Goal: Task Accomplishment & Management: Manage account settings

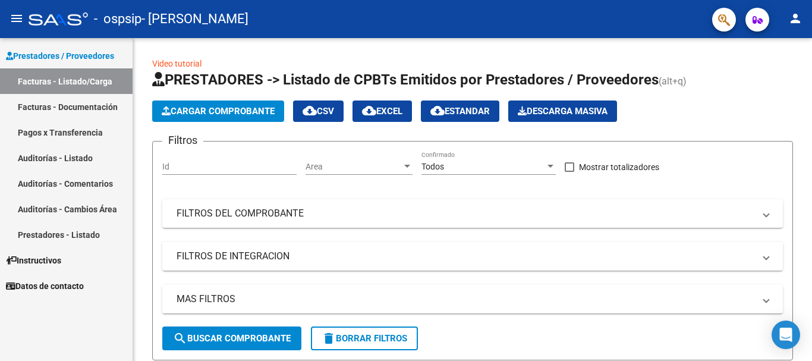
click at [78, 80] on link "Facturas - Listado/Carga" at bounding box center [66, 81] width 133 height 26
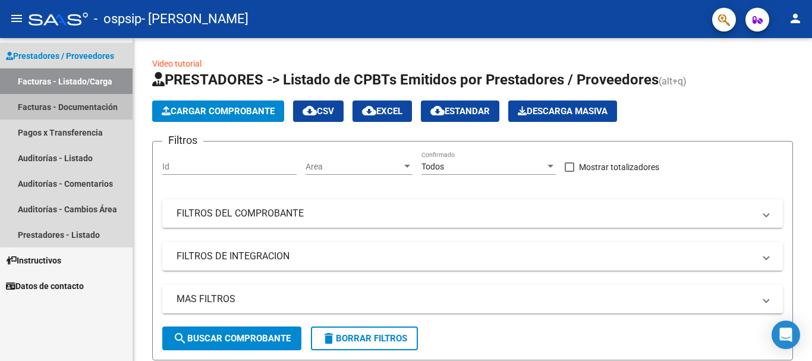
click at [86, 106] on link "Facturas - Documentación" at bounding box center [66, 107] width 133 height 26
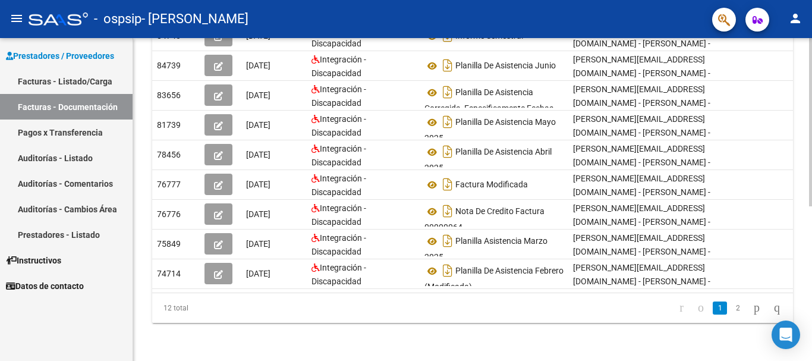
scroll to position [296, 0]
click at [812, 291] on div at bounding box center [810, 277] width 3 height 168
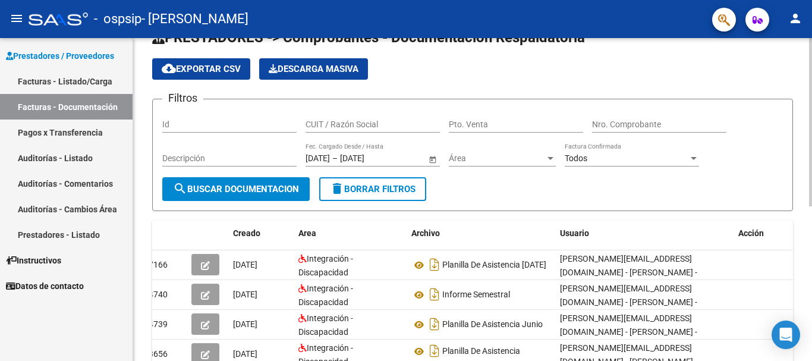
scroll to position [29, 0]
click at [799, 78] on div "PRESTADORES -> Comprobantes - Documentación Respaldatoria cloud_download Export…" at bounding box center [474, 315] width 682 height 611
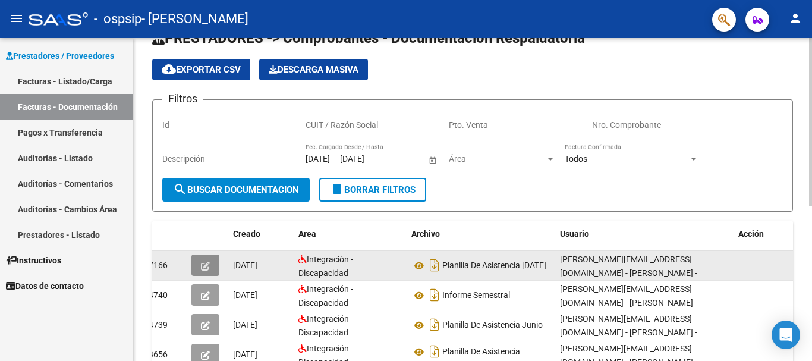
click at [207, 269] on icon "button" at bounding box center [205, 266] width 9 height 9
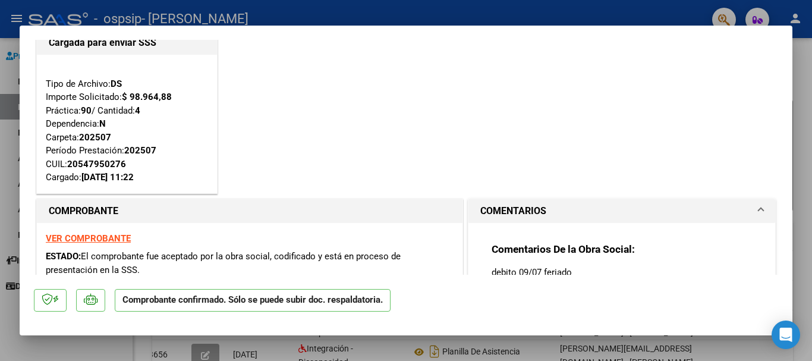
scroll to position [0, 0]
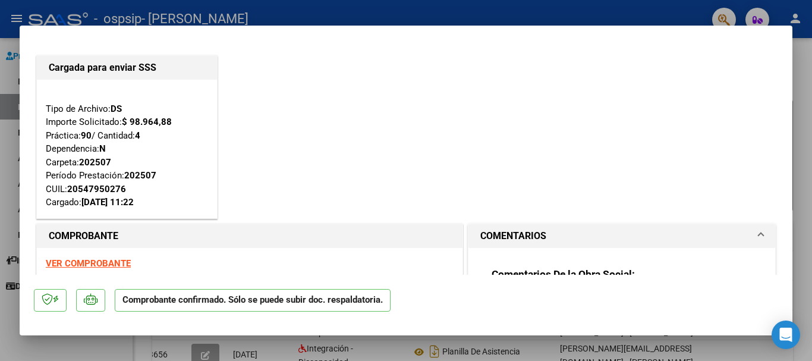
click at [100, 262] on strong "VER COMPROBANTE" at bounding box center [88, 263] width 85 height 11
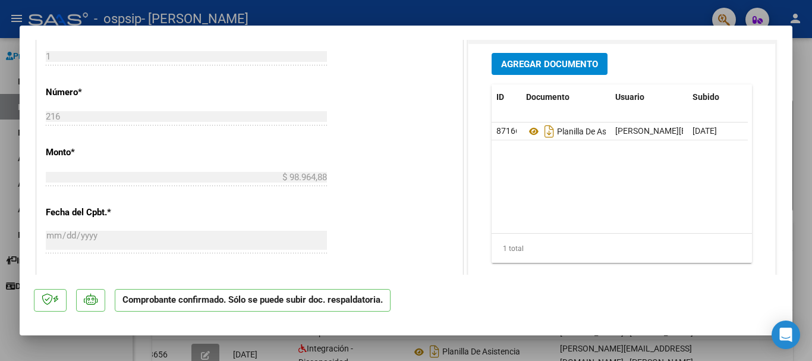
scroll to position [620, 0]
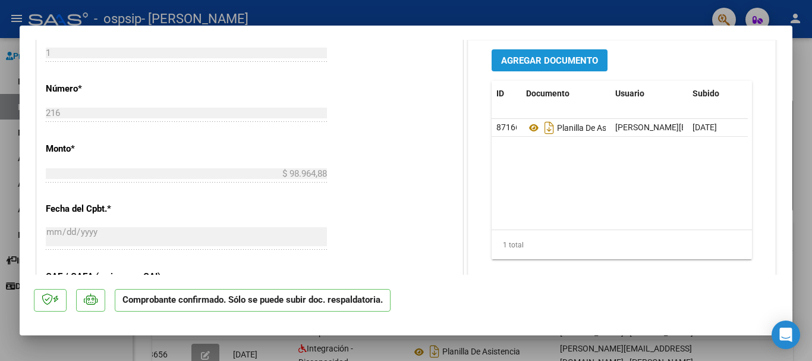
click at [569, 55] on span "Agregar Documento" at bounding box center [549, 60] width 97 height 11
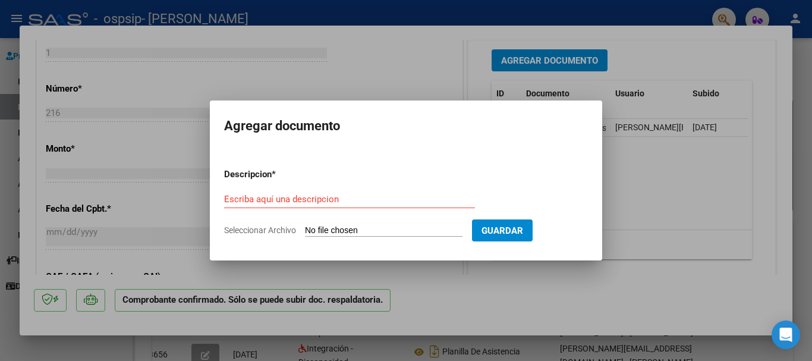
click at [343, 230] on input "Seleccionar Archivo" at bounding box center [384, 230] width 158 height 11
type input "C:\fakepath\27370265882_011_00001_00000256.pdf"
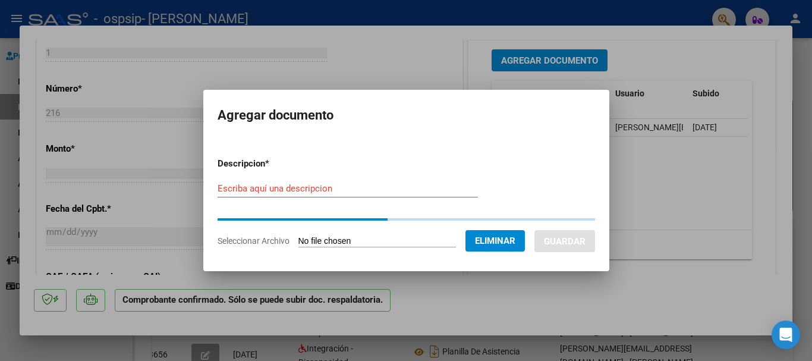
click at [331, 190] on input "Escriba aquí una descripcion" at bounding box center [348, 188] width 260 height 11
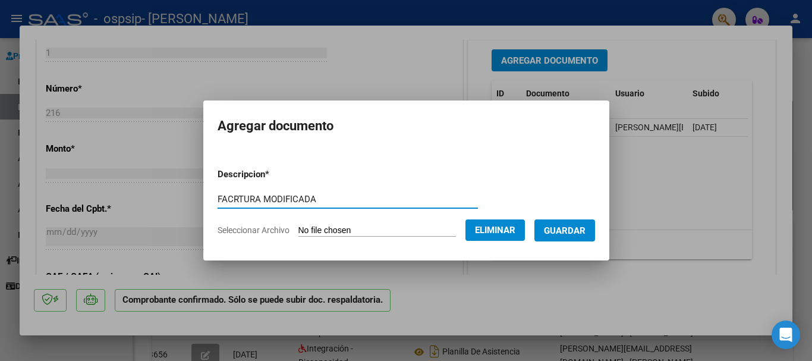
click at [224, 198] on input "FACRTURA MODIFICADA" at bounding box center [348, 199] width 260 height 11
type input "FACTURA MODIFICADA"
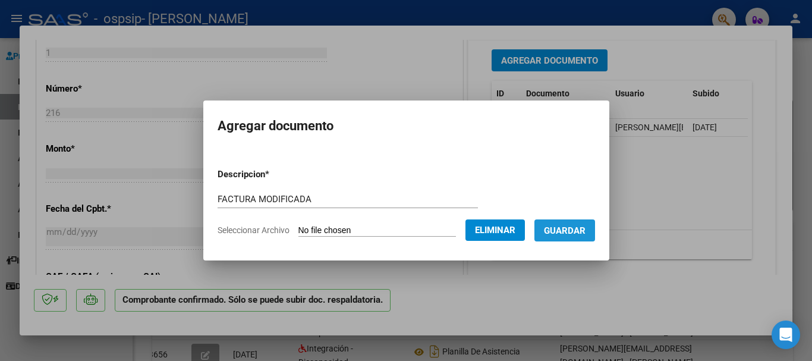
click at [582, 225] on span "Guardar" at bounding box center [565, 230] width 42 height 11
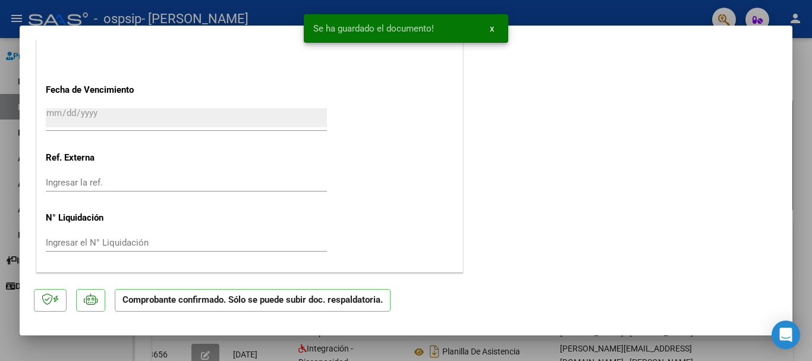
scroll to position [0, 0]
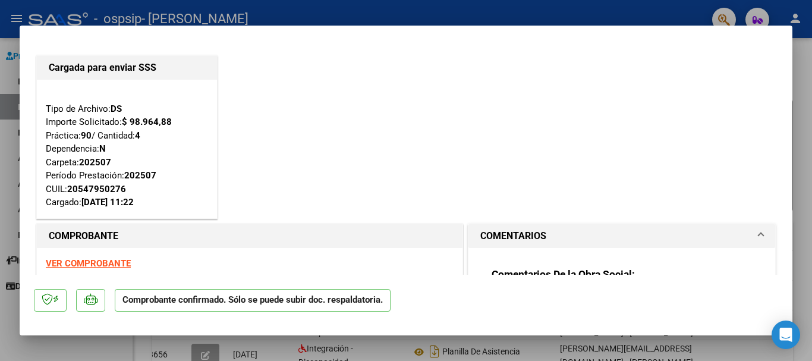
click at [623, 6] on div at bounding box center [406, 180] width 812 height 361
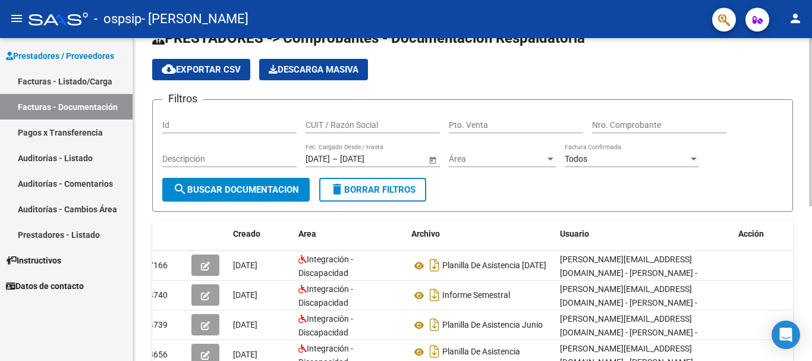
scroll to position [297, 0]
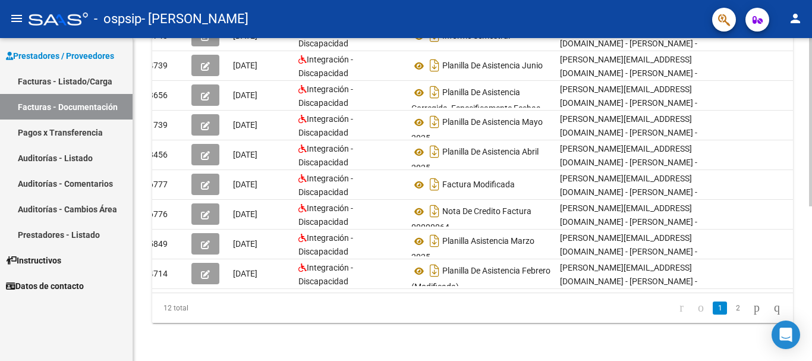
click at [812, 360] on html "menu - ospsip - [PERSON_NAME] person Prestadores / Proveedores Facturas - Lista…" at bounding box center [406, 180] width 812 height 361
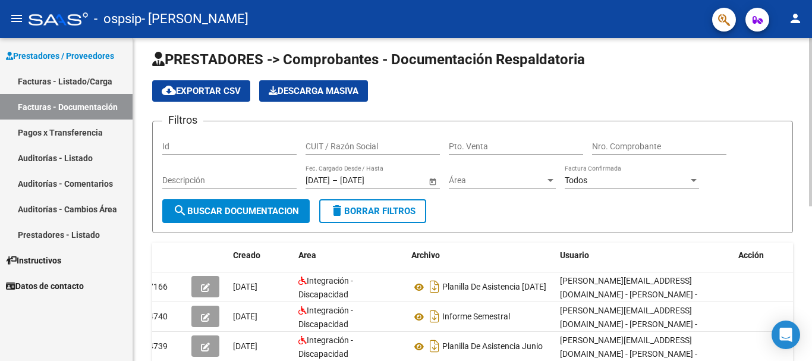
scroll to position [0, 0]
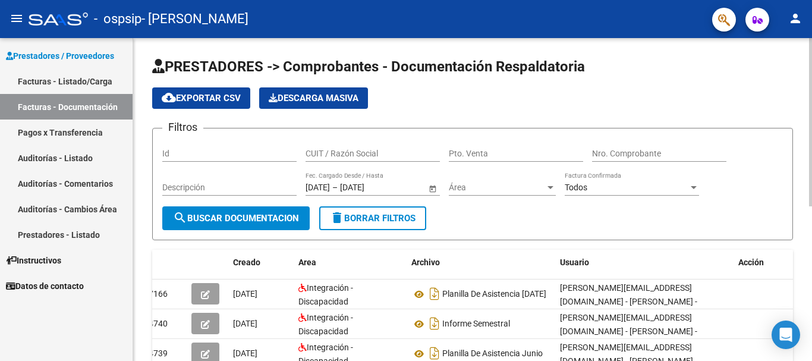
click at [812, 107] on div at bounding box center [810, 122] width 3 height 168
